Goal: Contribute content: Contribute content

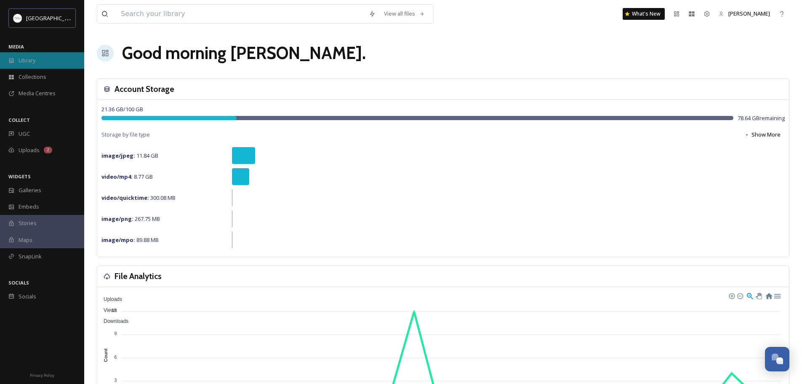
click at [32, 62] on span "Library" at bounding box center [27, 60] width 17 height 8
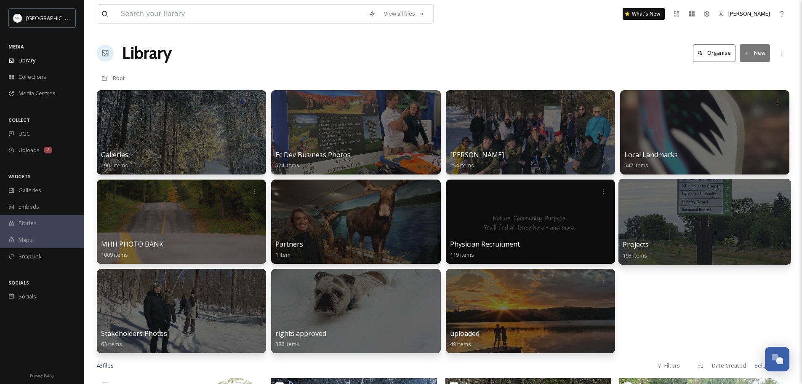
click at [678, 226] on div at bounding box center [705, 222] width 173 height 86
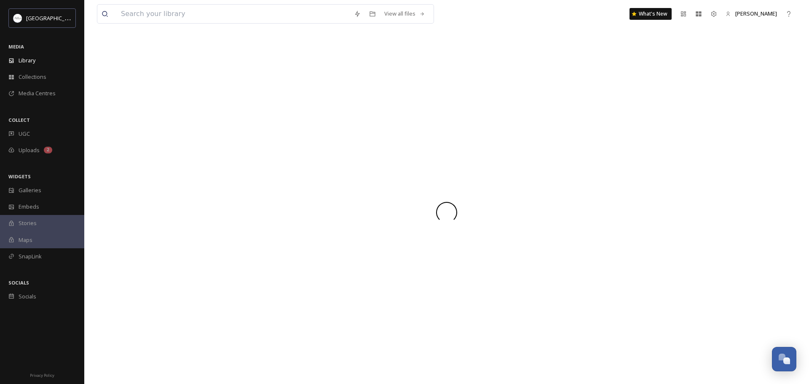
click at [678, 226] on div at bounding box center [446, 211] width 699 height 343
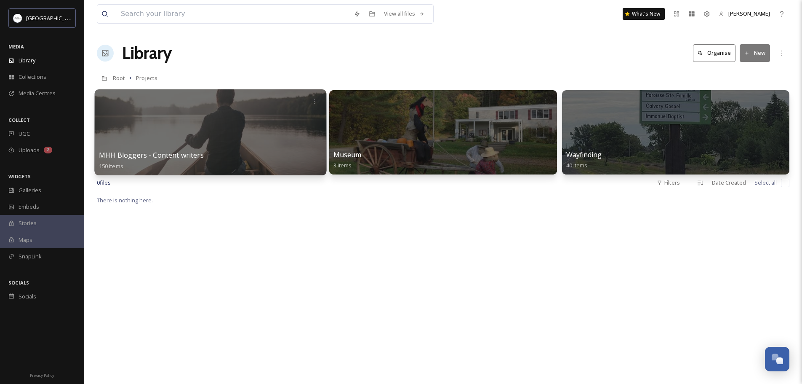
click at [242, 131] on div at bounding box center [211, 132] width 232 height 86
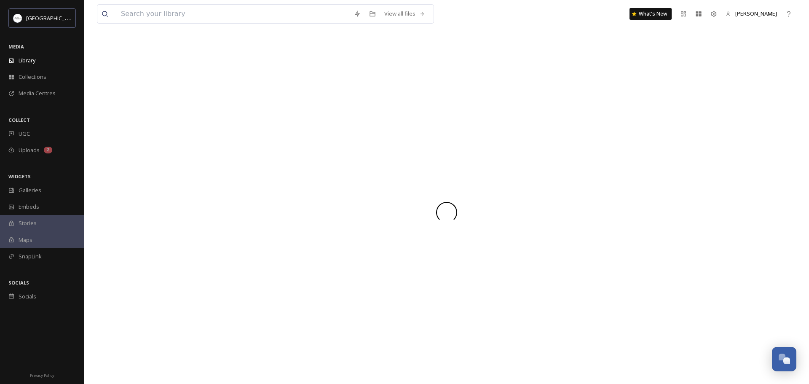
click at [242, 131] on div at bounding box center [446, 211] width 699 height 343
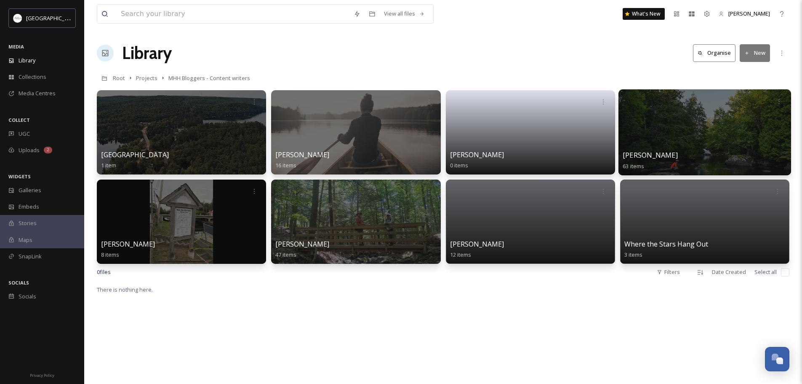
click at [744, 144] on div at bounding box center [705, 132] width 173 height 86
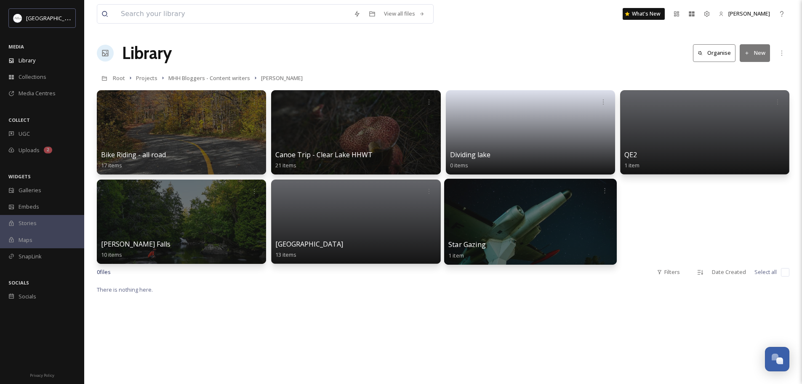
click at [526, 220] on div at bounding box center [530, 222] width 173 height 86
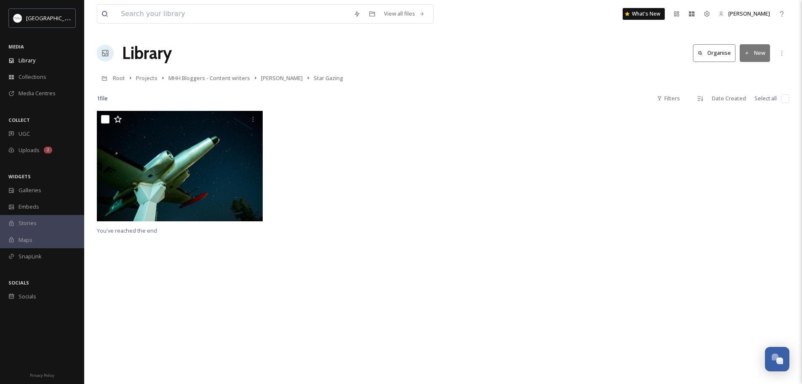
click at [271, 252] on div "You've reached the end" at bounding box center [443, 303] width 693 height 384
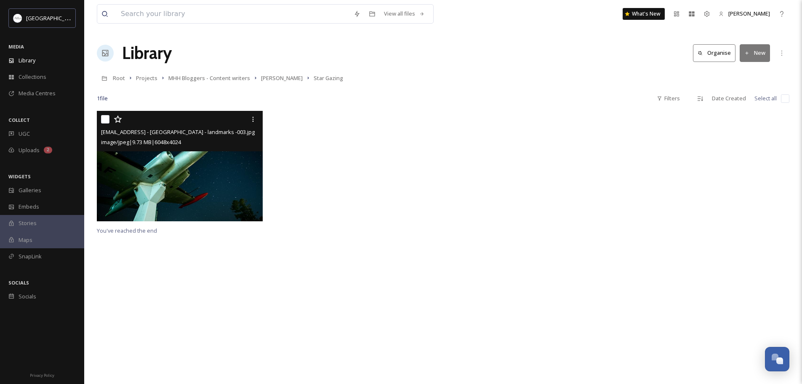
click at [236, 181] on img at bounding box center [180, 166] width 166 height 110
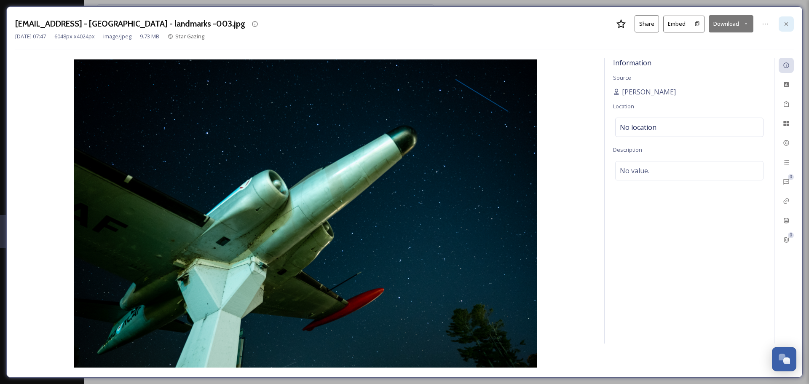
click at [789, 26] on icon at bounding box center [786, 24] width 7 height 7
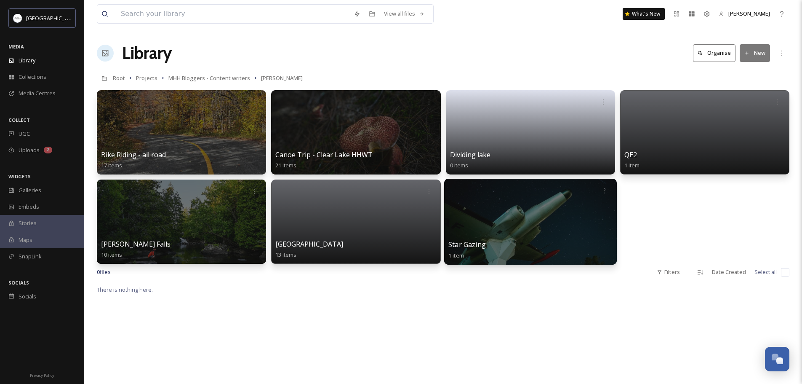
click at [579, 229] on div at bounding box center [530, 222] width 173 height 86
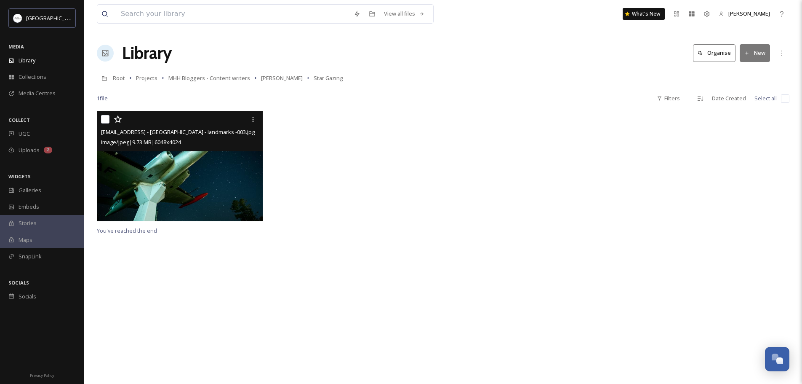
click at [226, 150] on div "[EMAIL_ADDRESS] - haliburton - landmarks -003.jpg image/jpeg | 9.73 MB | 6048 x…" at bounding box center [180, 131] width 166 height 40
click at [223, 184] on img at bounding box center [180, 166] width 166 height 110
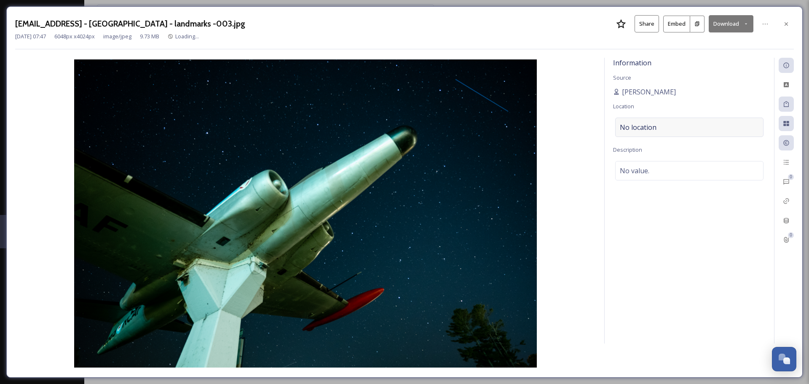
click at [670, 129] on div "No location" at bounding box center [689, 127] width 148 height 19
click at [670, 129] on input at bounding box center [688, 127] width 147 height 19
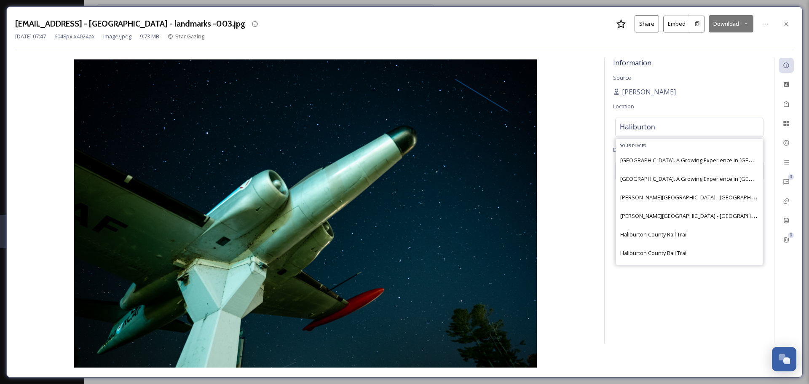
type input "Haliburton"
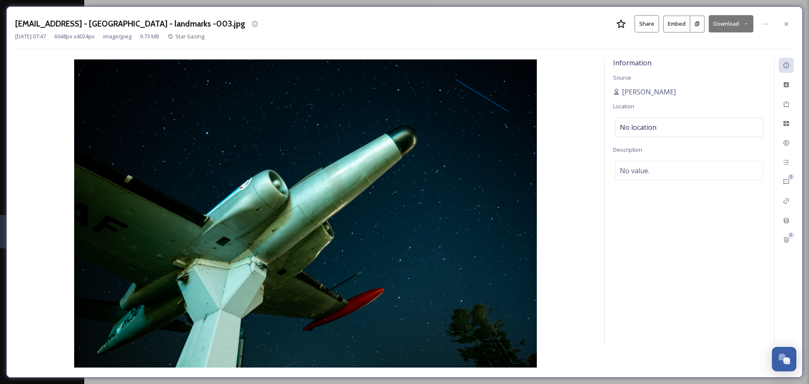
click at [586, 154] on img at bounding box center [305, 213] width 580 height 308
click at [641, 125] on span "No location" at bounding box center [638, 127] width 37 height 10
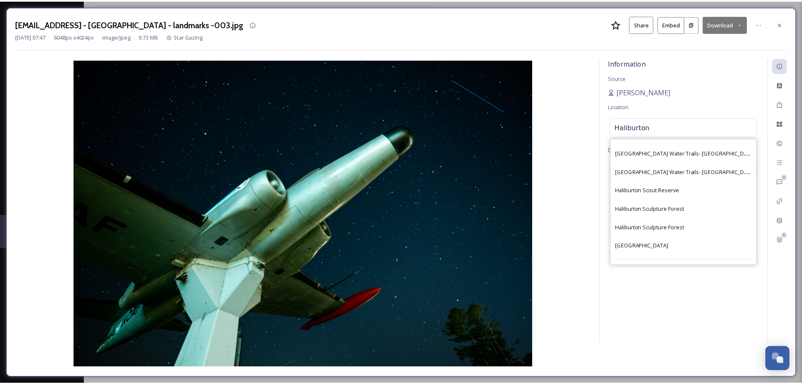
scroll to position [208, 0]
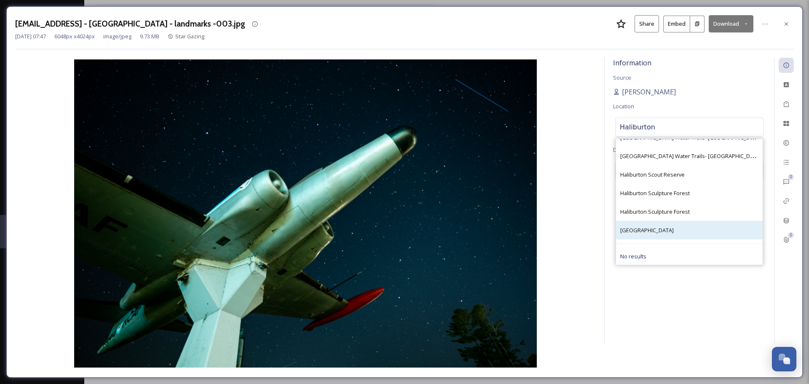
click at [644, 230] on span "[GEOGRAPHIC_DATA]" at bounding box center [646, 230] width 53 height 8
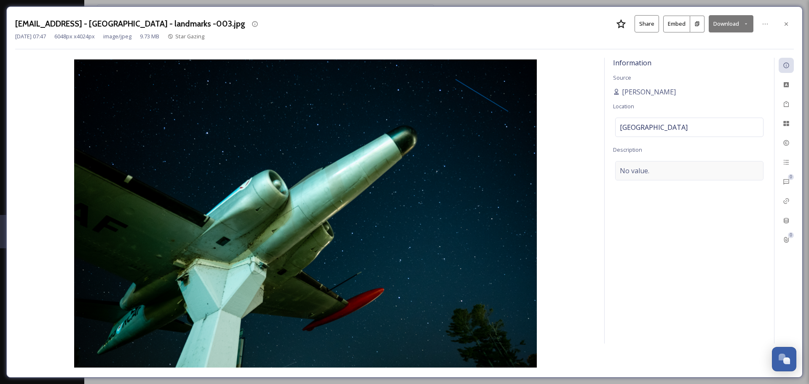
click at [637, 171] on span "No value." at bounding box center [634, 171] width 29 height 10
paste textarea "The Avro Canada CF-100 Canuck"
click at [704, 181] on textarea "The Avro Canada CF-100 Canuck is located at the entrance of the Rail Trail" at bounding box center [689, 196] width 152 height 70
type textarea "The Avro Canada CF-100 Canuck is located at the entrance of the Rail Trail in t…"
click at [689, 296] on div "Information Source [PERSON_NAME] Location [GEOGRAPHIC_DATA] Description The Avr…" at bounding box center [688, 201] width 169 height 286
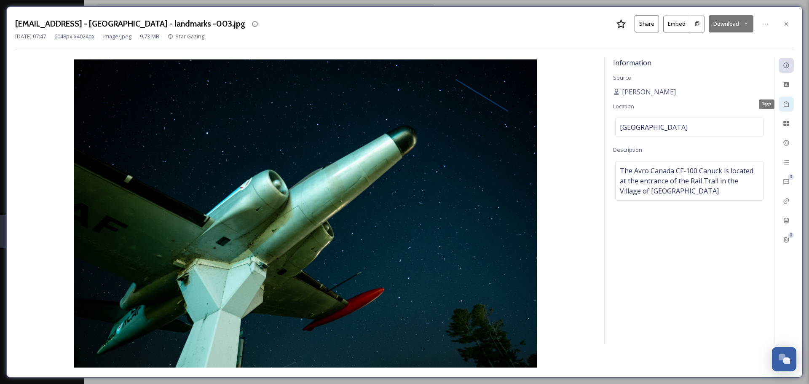
click at [784, 103] on icon at bounding box center [786, 104] width 7 height 7
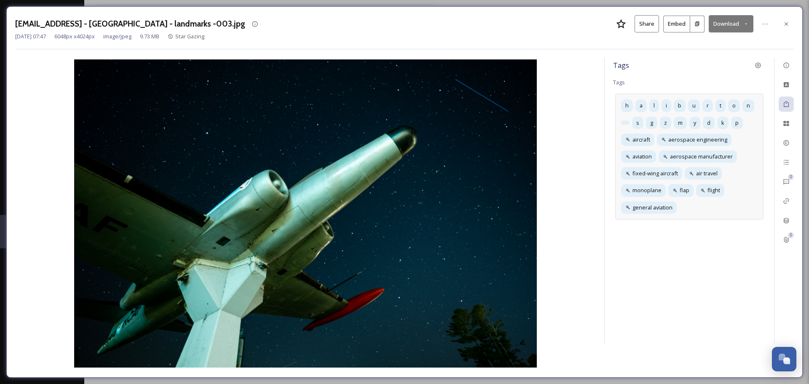
click at [721, 211] on div "h a l i b u r t o n s g z m y d k p aircraft aerospace engineering aviation aer…" at bounding box center [689, 157] width 148 height 126
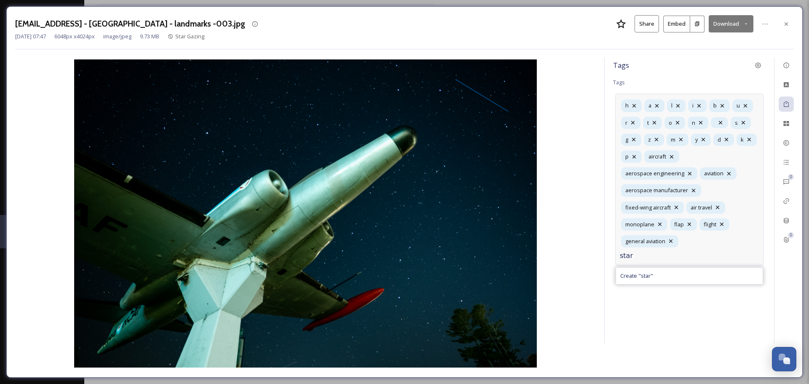
type input "star"
type input "stargazing"
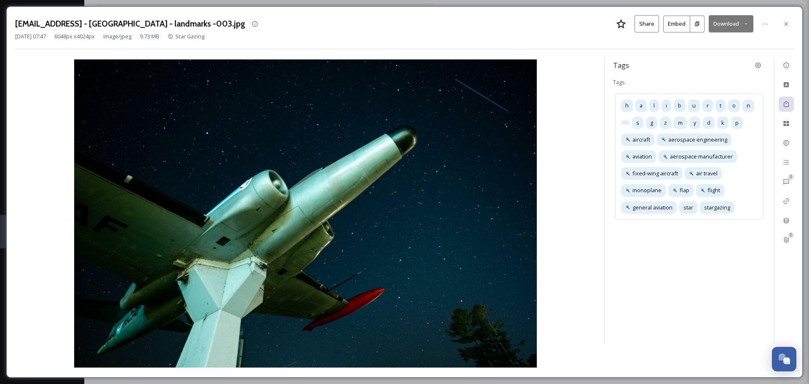
click at [700, 308] on div "Tags Tags h a l i b u r t o n s g z m y d k p aircraft aerospace engineering av…" at bounding box center [688, 201] width 169 height 286
click at [785, 25] on icon at bounding box center [785, 23] width 3 height 3
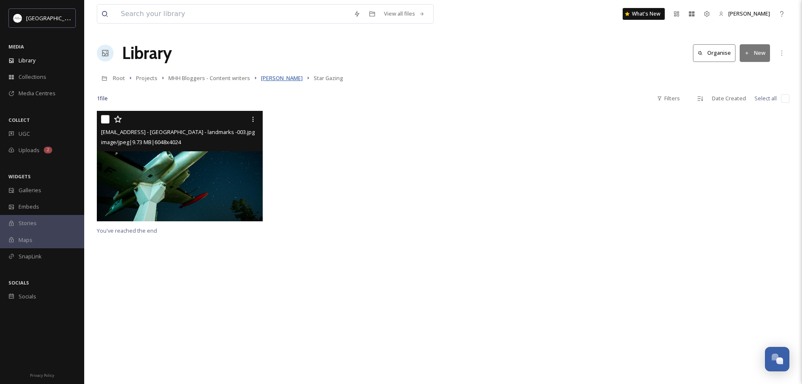
click at [270, 79] on span "[PERSON_NAME]" at bounding box center [282, 78] width 42 height 8
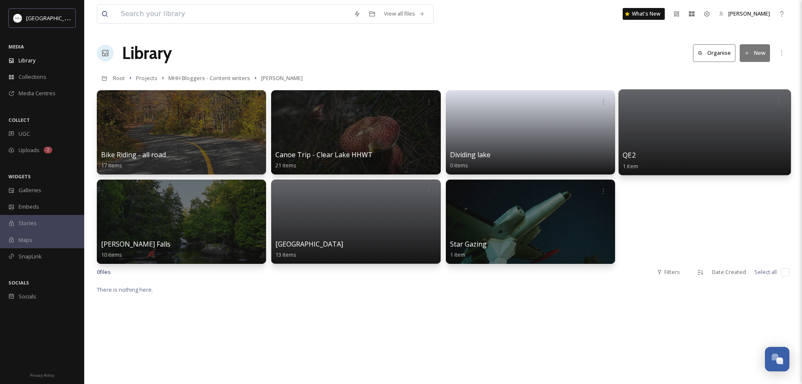
click at [683, 144] on div at bounding box center [705, 132] width 173 height 86
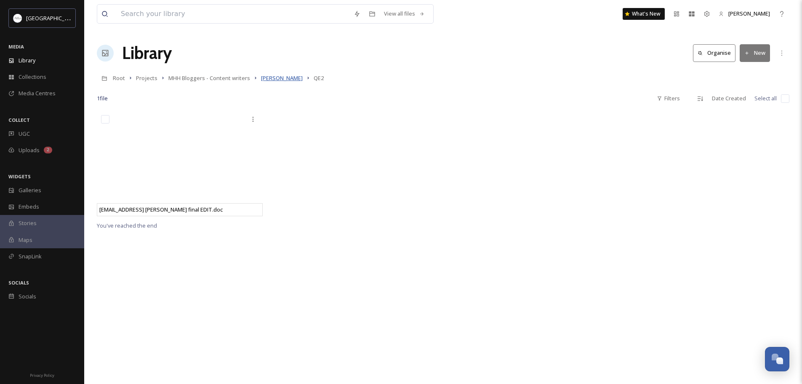
click at [281, 80] on span "[PERSON_NAME]" at bounding box center [282, 78] width 42 height 8
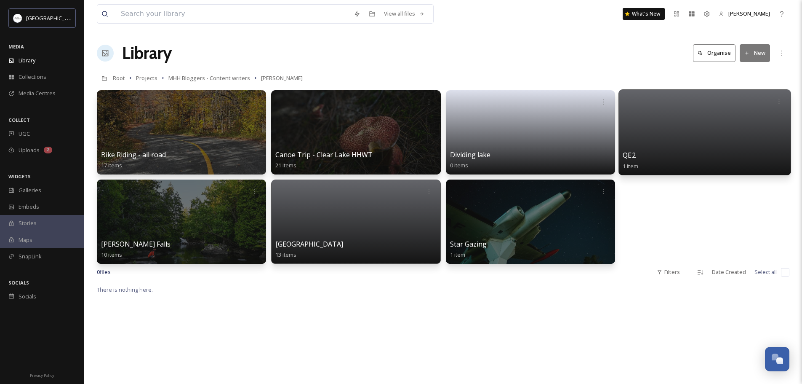
click at [704, 135] on div at bounding box center [705, 132] width 173 height 86
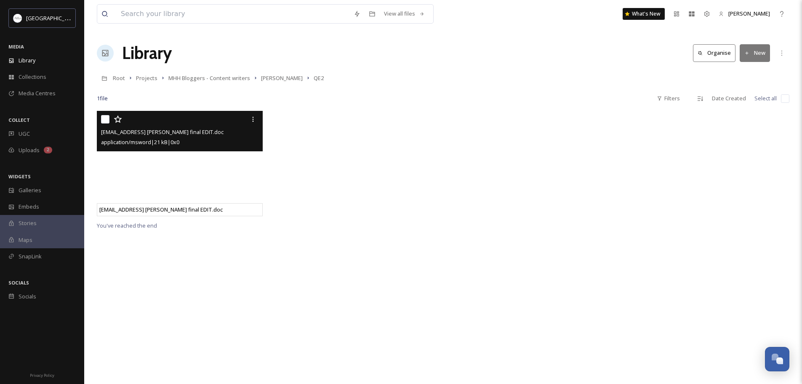
click at [107, 120] on input "checkbox" at bounding box center [105, 119] width 8 height 8
checkbox input "true"
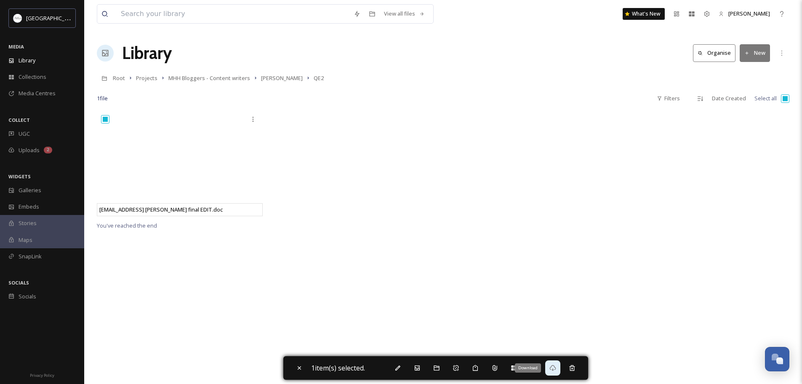
click at [554, 366] on icon at bounding box center [553, 368] width 6 height 6
